Goal: Obtain resource: Obtain resource

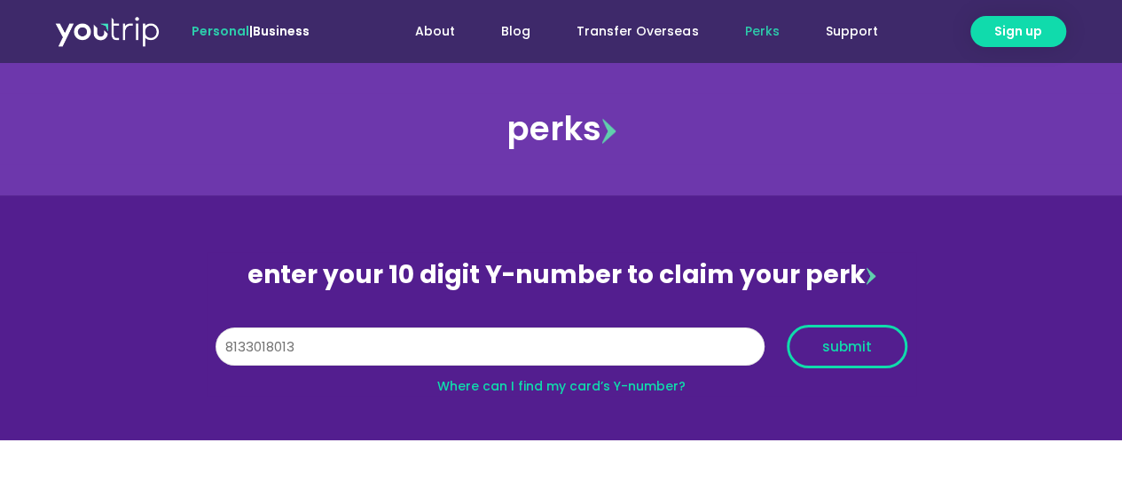
type input "8133018013"
click at [838, 356] on button "submit" at bounding box center [847, 346] width 121 height 43
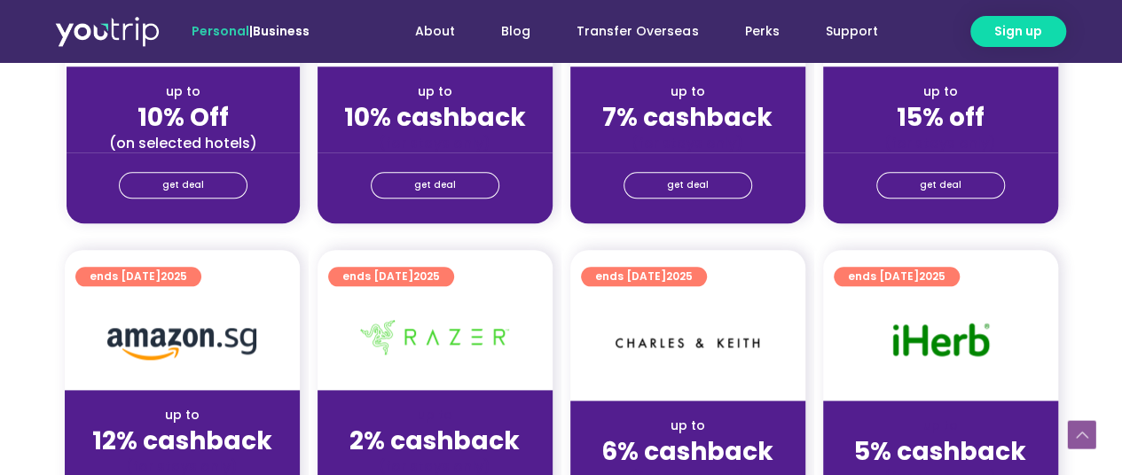
scroll to position [887, 0]
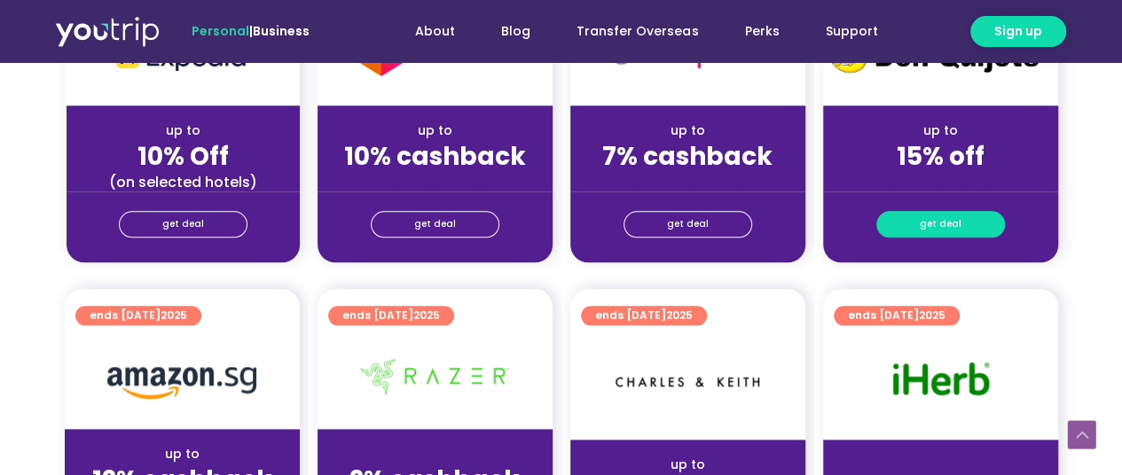
click at [949, 222] on span "get deal" at bounding box center [941, 224] width 42 height 25
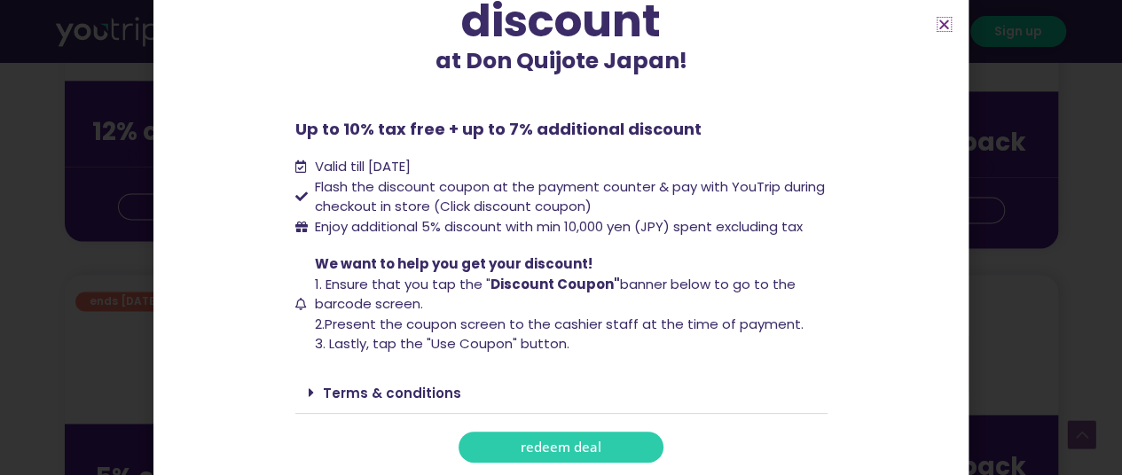
scroll to position [1330, 0]
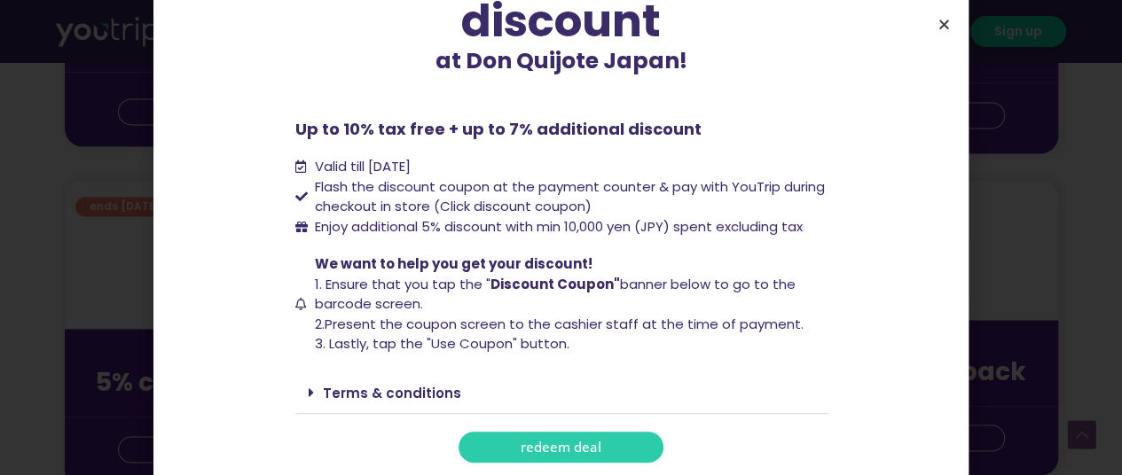
click at [949, 27] on icon "Close" at bounding box center [943, 24] width 13 height 13
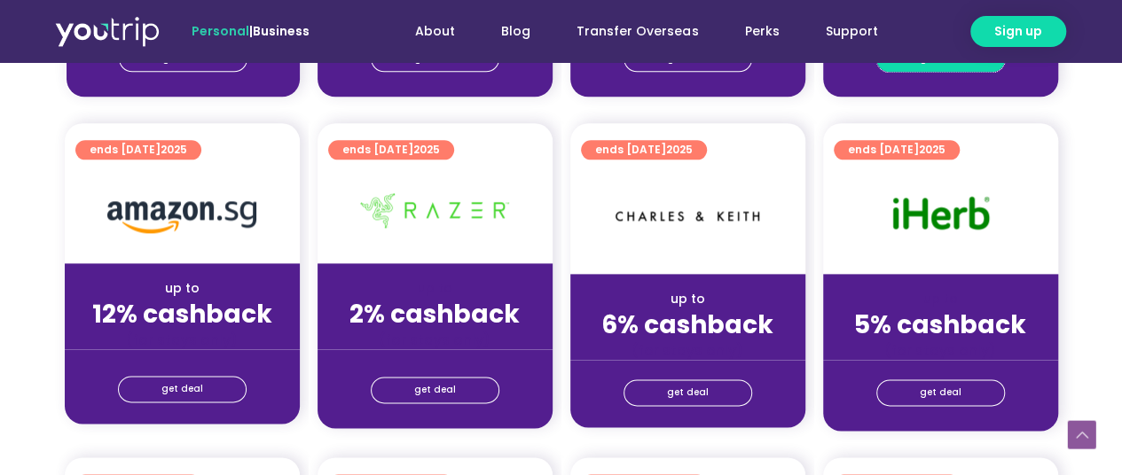
scroll to position [1153, 0]
